Goal: Task Accomplishment & Management: Manage account settings

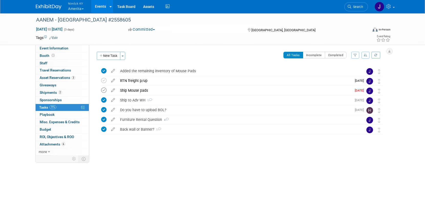
click at [104, 89] on icon at bounding box center [103, 90] width 5 height 5
click at [132, 91] on div "Ship Mouse pads" at bounding box center [234, 90] width 234 height 9
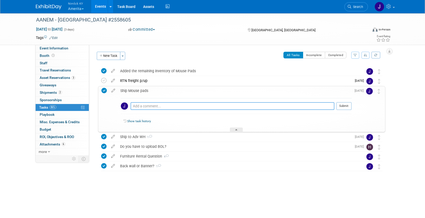
click at [159, 106] on textarea at bounding box center [232, 106] width 204 height 8
paste textarea "1z2rx9090345007664"
type textarea "1z2rx9090345007664"
click at [350, 105] on button "Submit" at bounding box center [343, 106] width 15 height 8
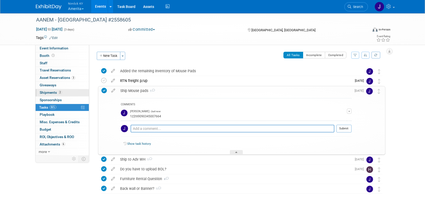
click at [72, 93] on link "2 Shipments 2" at bounding box center [62, 92] width 53 height 7
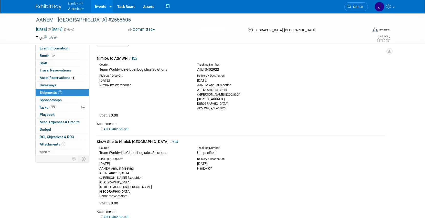
scroll to position [7, 0]
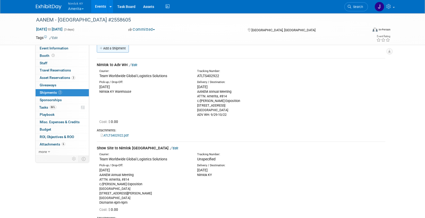
click at [117, 49] on link "Add a Shipment" at bounding box center [113, 48] width 32 height 8
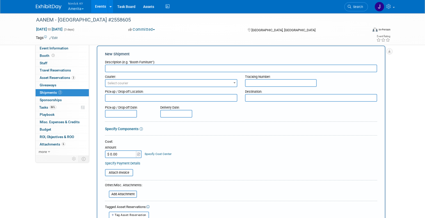
scroll to position [0, 0]
click at [263, 82] on input "text" at bounding box center [281, 83] width 72 height 8
paste input "1z2rx9090345007664"
type input "1z2rx9090345007664"
click at [188, 82] on span "Select courier" at bounding box center [170, 83] width 131 height 7
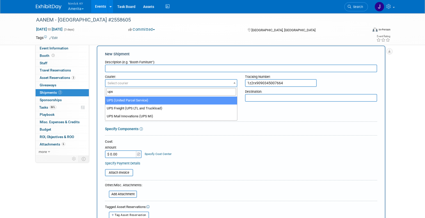
type input "ups"
select select "508"
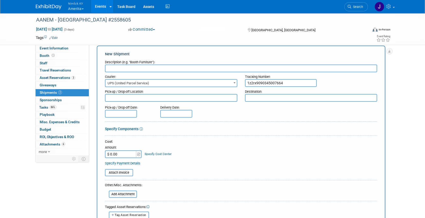
click at [164, 67] on input "text" at bounding box center [241, 68] width 272 height 8
type input "Mouse pads to adv wh"
click at [172, 99] on textarea at bounding box center [171, 98] width 132 height 8
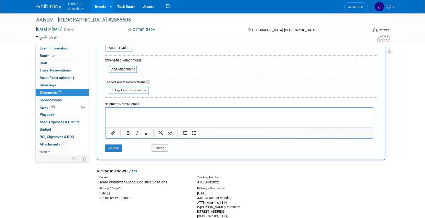
scroll to position [148, 0]
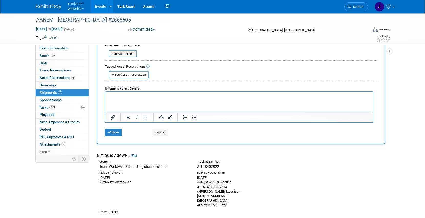
type textarea "Nimlok WH"
click at [232, 201] on div "AANEM Annual Meeting ATTN: Amerita, #814 c/[PERSON_NAME] Exposition [STREET_ADD…" at bounding box center [242, 194] width 90 height 28
drag, startPoint x: 228, startPoint y: 204, endPoint x: 196, endPoint y: 182, distance: 39.4
click at [196, 182] on div "Delivery / Destination: [DATE] AANEM Annual Meeting ATTN: Amerita, #814 c/[PERS…" at bounding box center [242, 189] width 98 height 37
copy div "AANEM Annual Meeting ATTN: Amerita, #814 c/[PERSON_NAME] Exposition [STREET_ADD…"
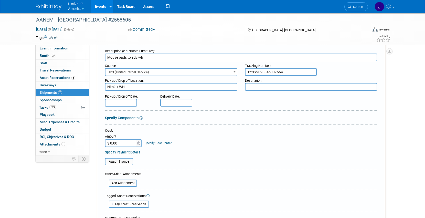
scroll to position [0, 0]
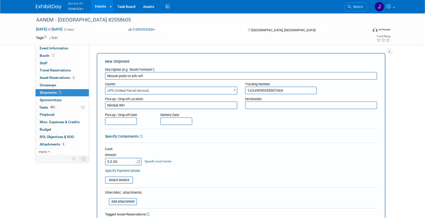
click at [260, 105] on textarea at bounding box center [311, 105] width 132 height 8
paste textarea "AANEM Annual Meeting ATTN: Amerita, #814 c/[PERSON_NAME] Exposition [STREET_ADD…"
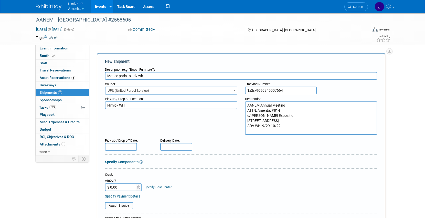
type textarea "AANEM Annual Meeting ATTN: Amerita, #814 c/[PERSON_NAME] Exposition [STREET_ADD…"
click at [128, 147] on input "text" at bounding box center [121, 147] width 32 height 8
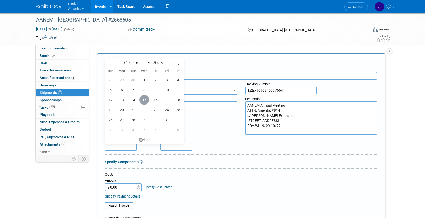
click at [143, 101] on span "15" at bounding box center [144, 100] width 10 height 10
type input "[DATE]"
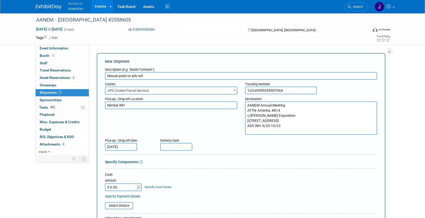
click at [174, 147] on input "text" at bounding box center [176, 147] width 32 height 8
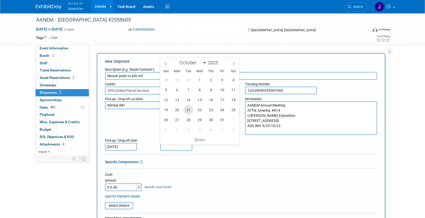
click at [189, 112] on span "21" at bounding box center [188, 110] width 10 height 10
type input "[DATE]"
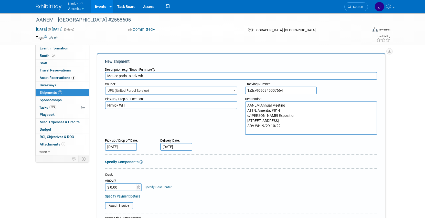
click at [191, 175] on div "Cost:" at bounding box center [241, 174] width 272 height 5
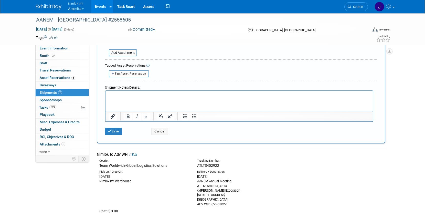
scroll to position [180, 0]
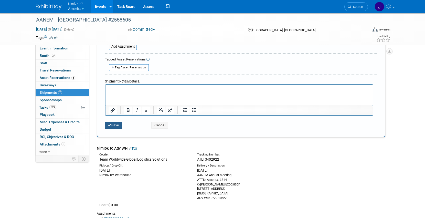
click at [120, 122] on button "Save" at bounding box center [113, 125] width 17 height 7
